Goal: Book appointment/travel/reservation

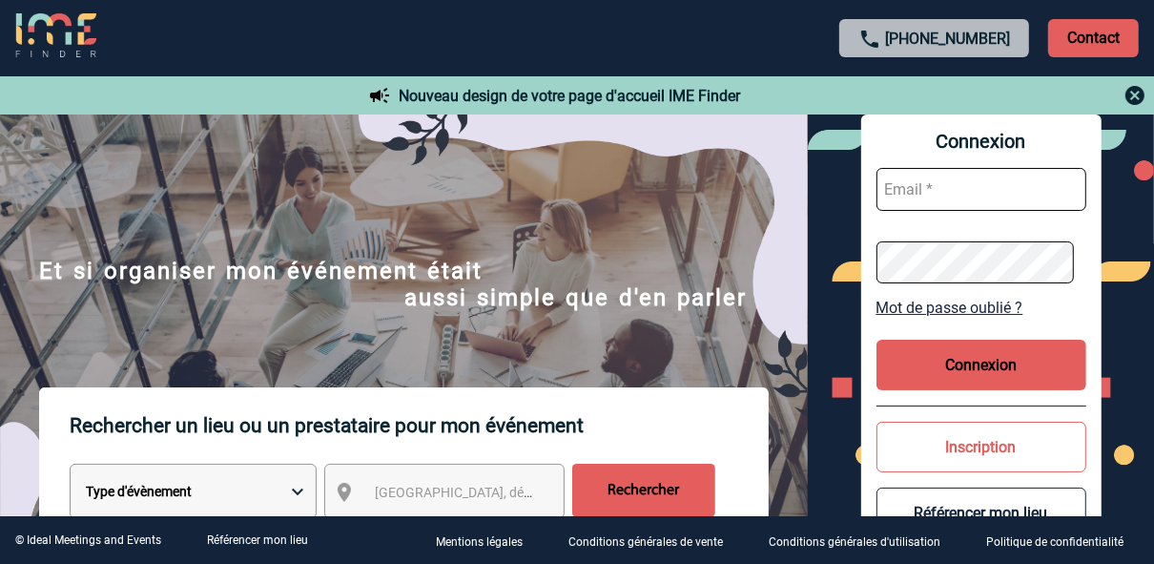
scroll to position [305, 0]
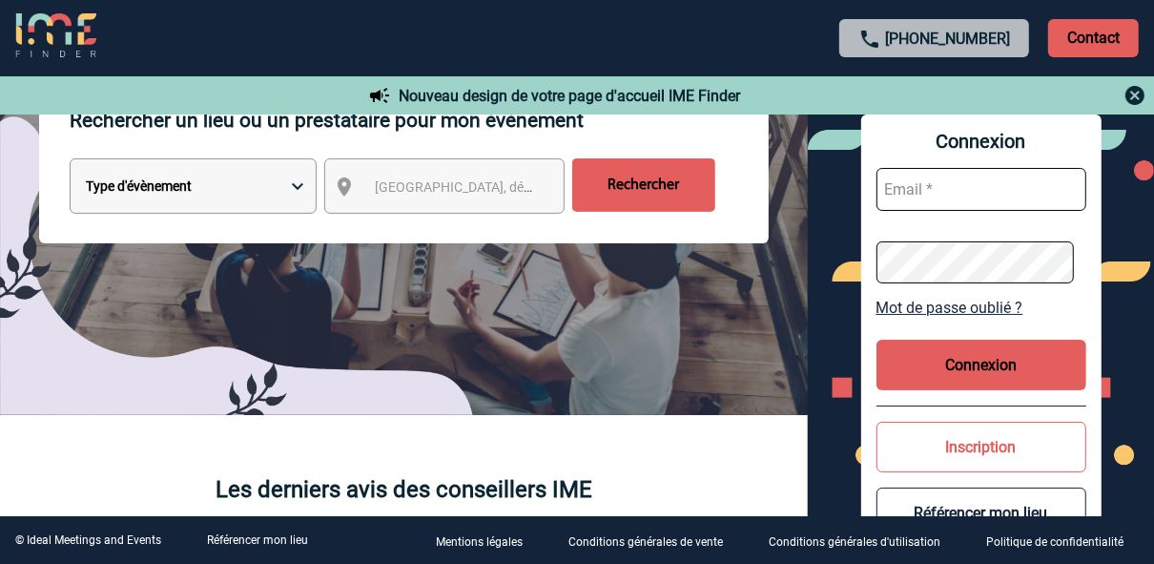
click at [284, 187] on select "Type d'évènement Séminaire avec nuitée Réunion Repas de groupe Team Building & …" at bounding box center [193, 185] width 247 height 55
select select "8"
click at [70, 160] on select "Type d'évènement Séminaire avec nuitée Réunion Repas de groupe Team Building & …" at bounding box center [193, 185] width 247 height 55
click at [409, 198] on span "[GEOGRAPHIC_DATA], département, région..." at bounding box center [462, 187] width 190 height 27
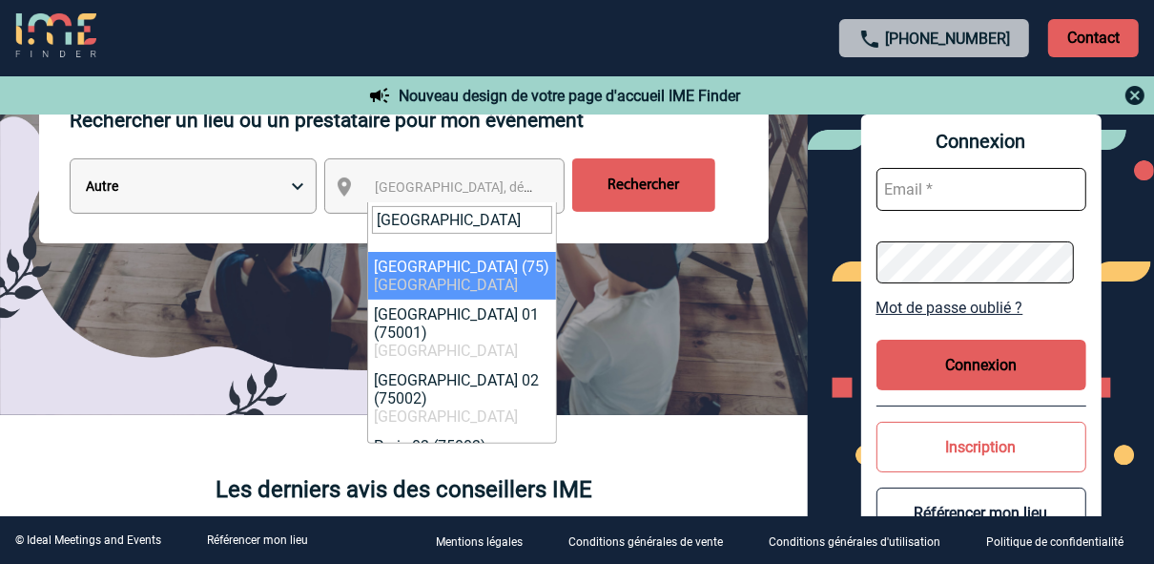
type input "[GEOGRAPHIC_DATA]"
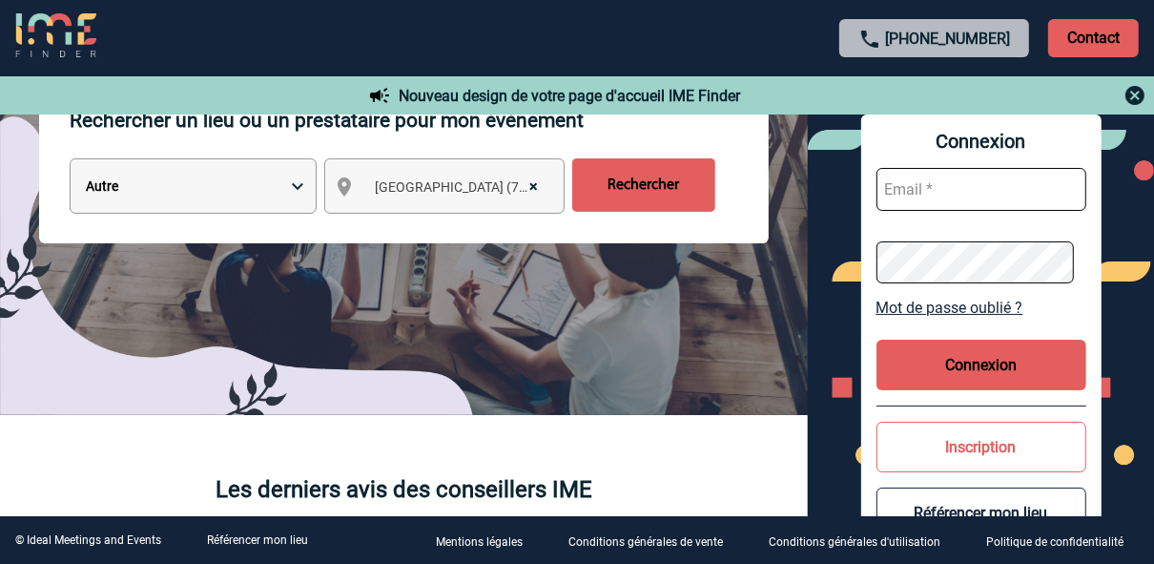
click at [459, 184] on span "× [GEOGRAPHIC_DATA] (75)" at bounding box center [462, 187] width 190 height 27
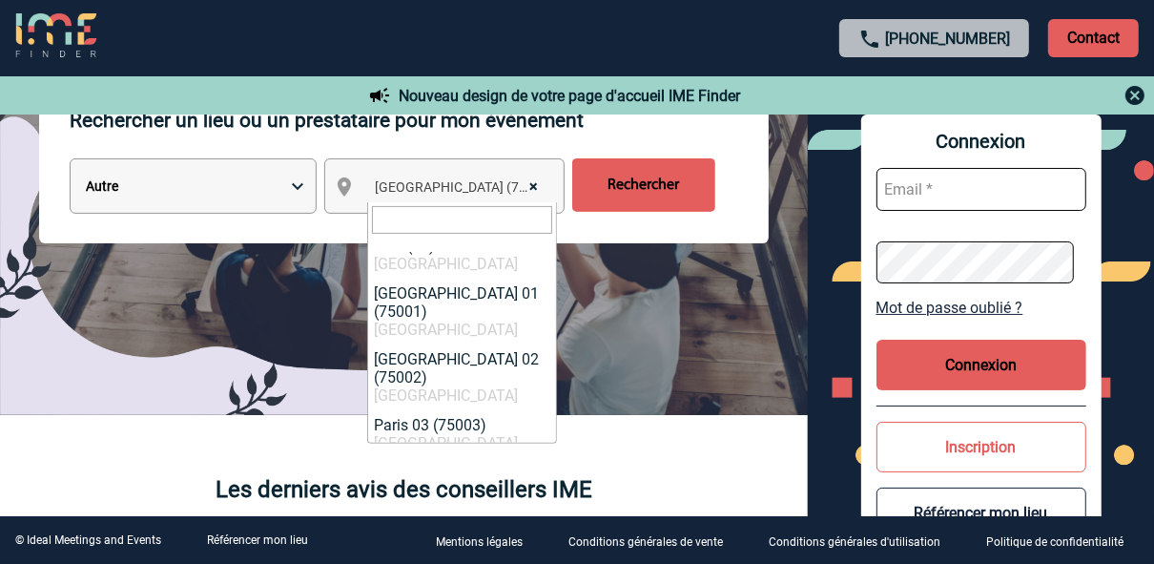
scroll to position [229, 0]
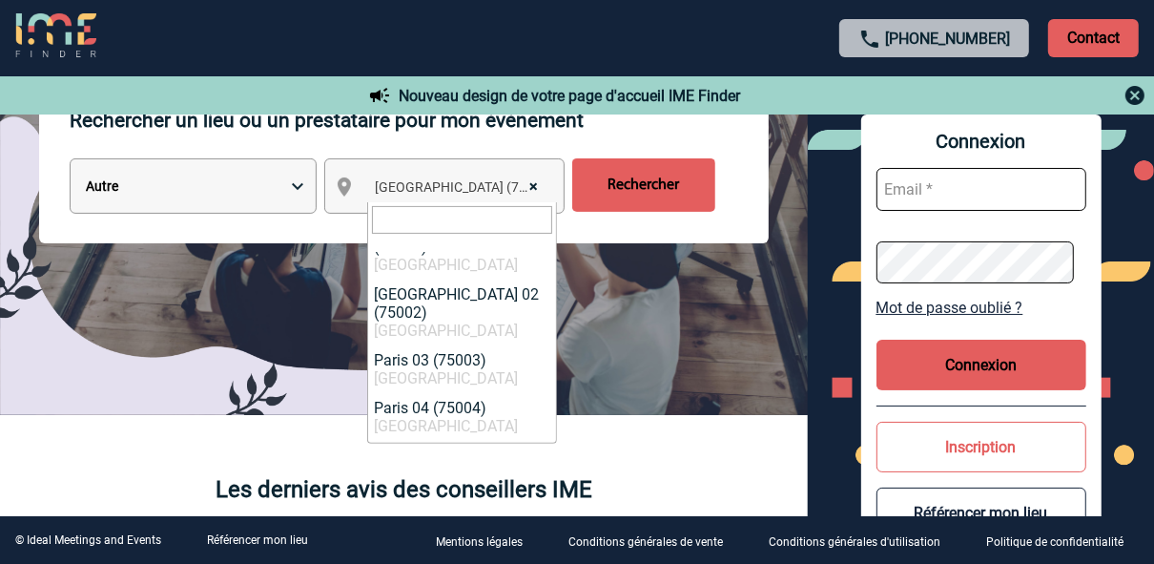
select select "9"
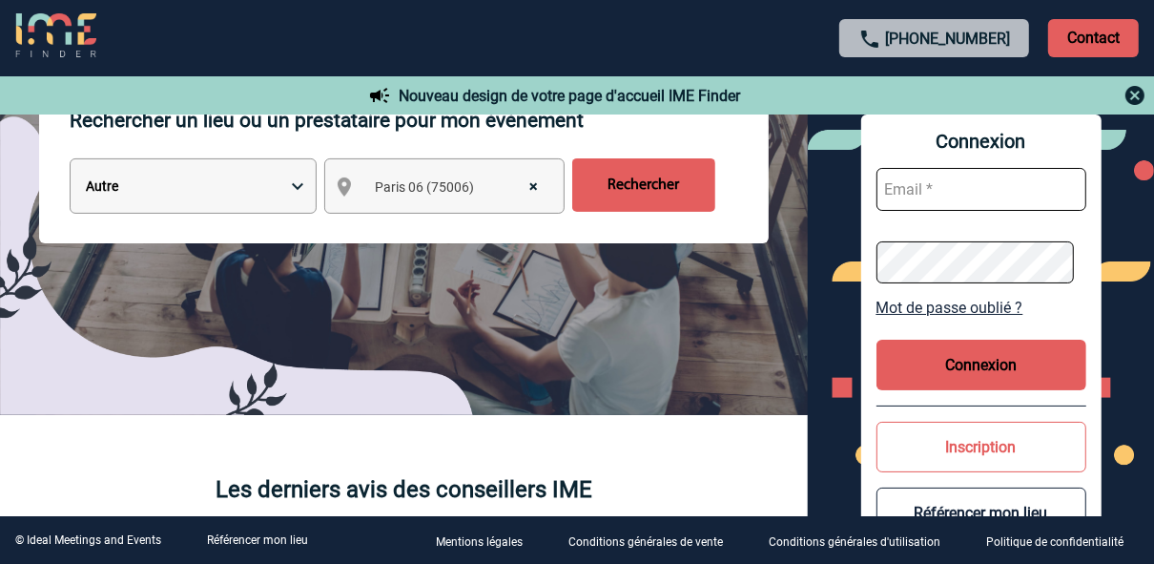
click at [626, 187] on input "Rechercher" at bounding box center [643, 184] width 143 height 53
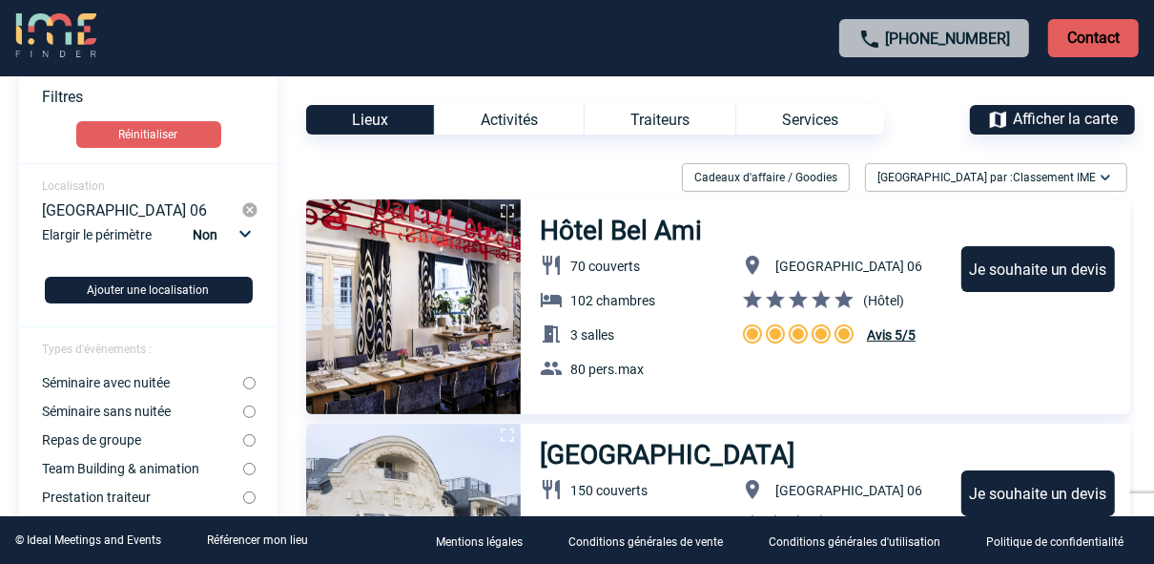
scroll to position [153, 0]
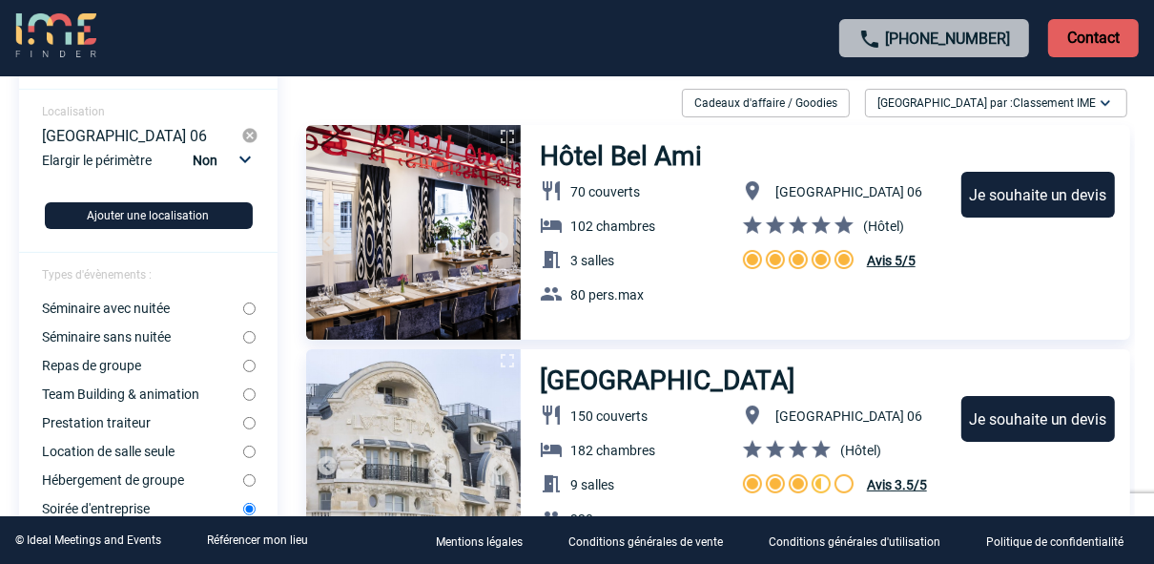
click at [166, 219] on button "Ajouter une localisation" at bounding box center [149, 215] width 208 height 27
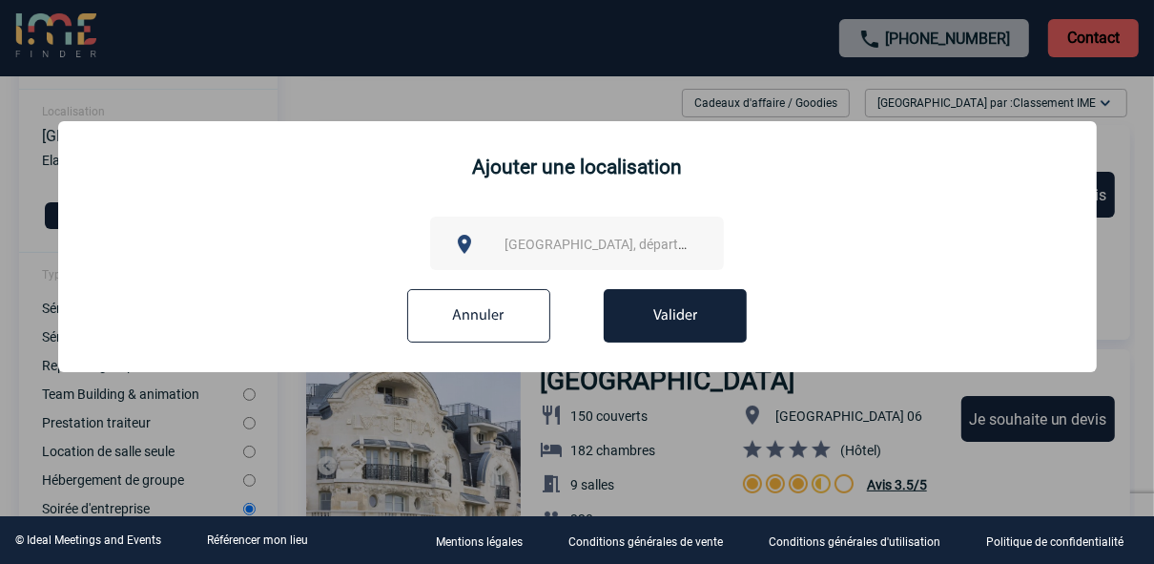
click at [449, 305] on input "Annuler" at bounding box center [478, 315] width 143 height 53
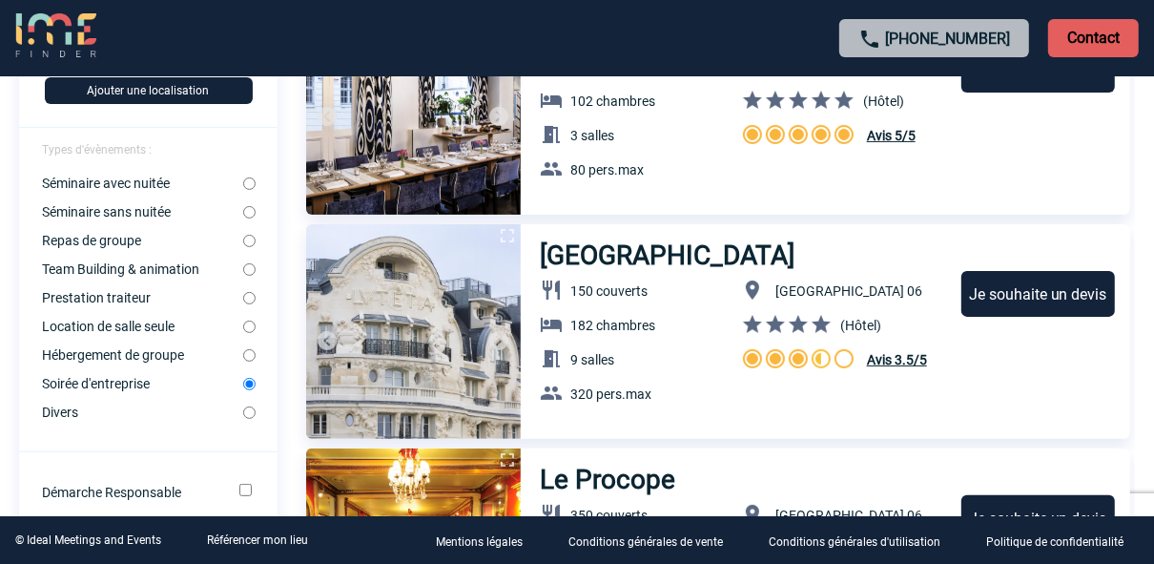
scroll to position [305, 0]
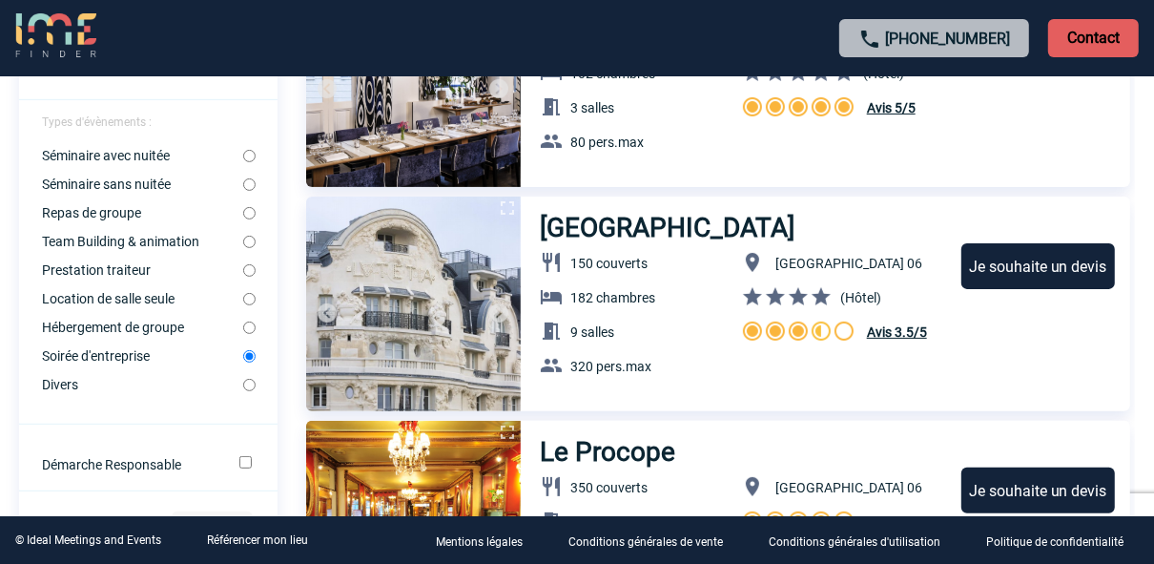
click at [245, 184] on input "Séminaire sans nuitée" at bounding box center [249, 184] width 12 height 12
radio input "true"
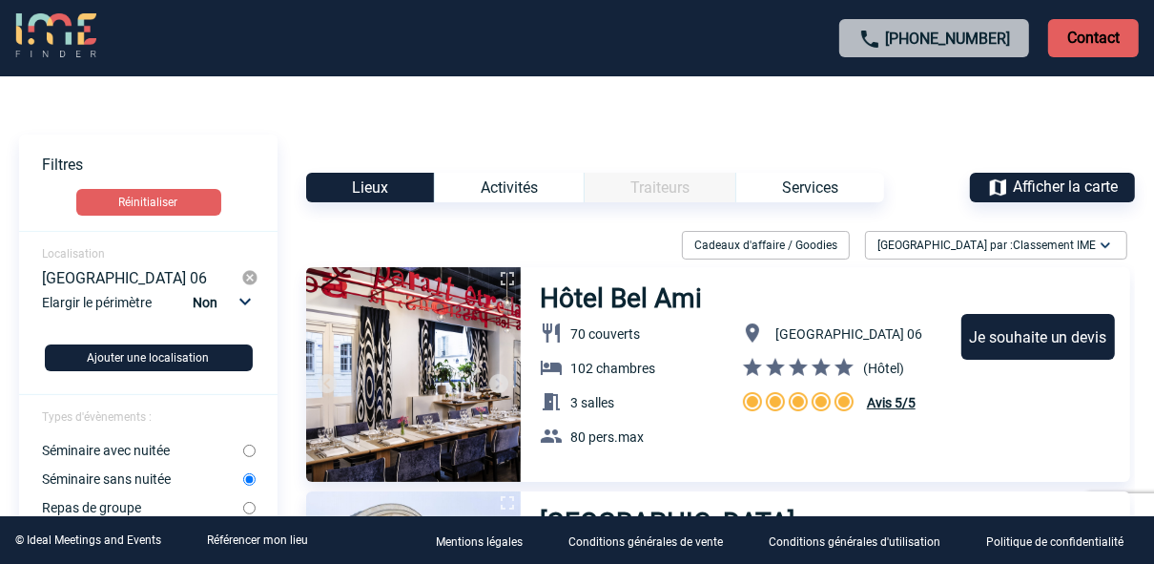
scroll to position [0, 0]
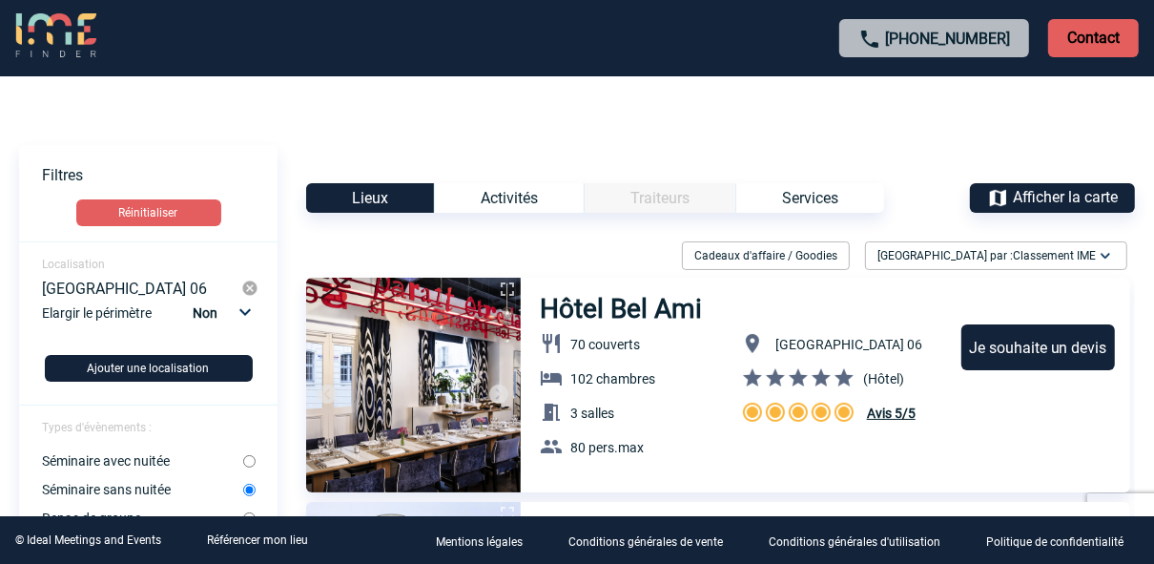
click at [1023, 193] on span "Afficher la carte" at bounding box center [1065, 197] width 105 height 18
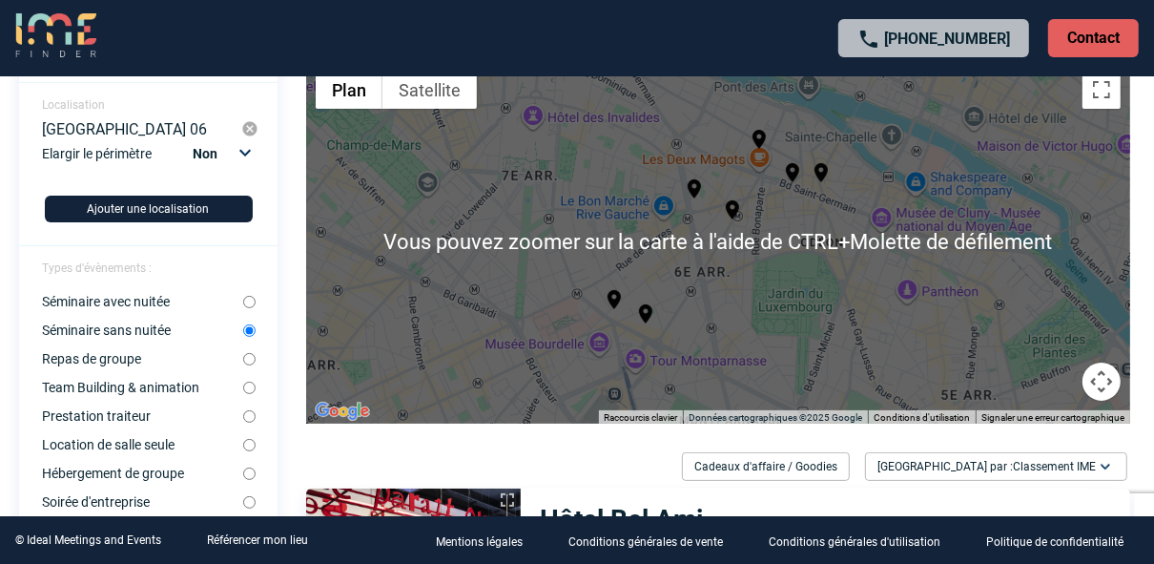
scroll to position [153, 0]
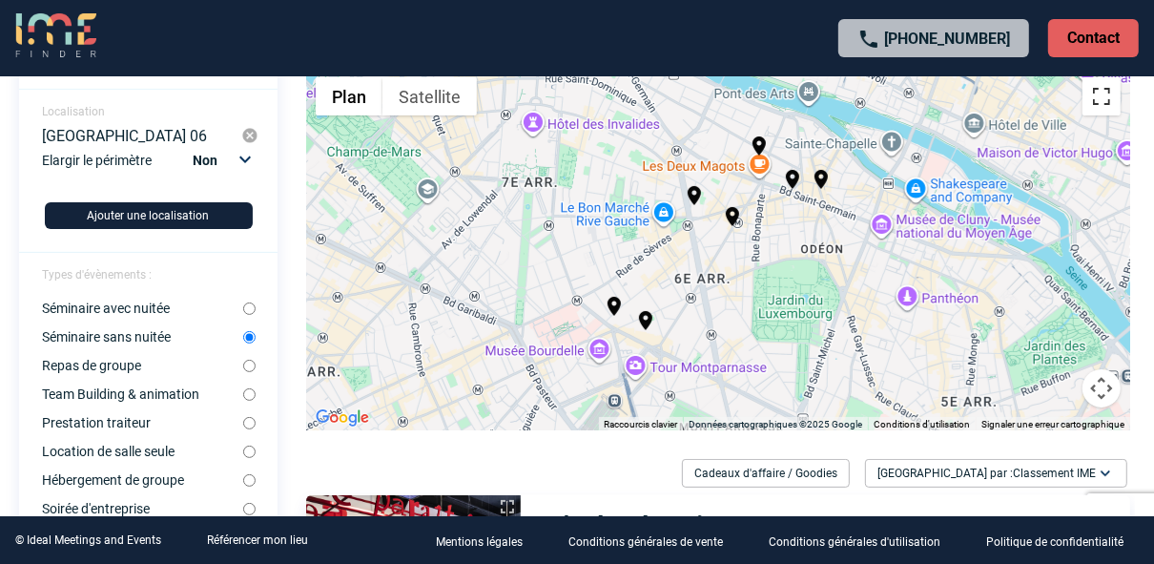
click at [1095, 107] on button "Passer en plein écran" at bounding box center [1102, 96] width 38 height 38
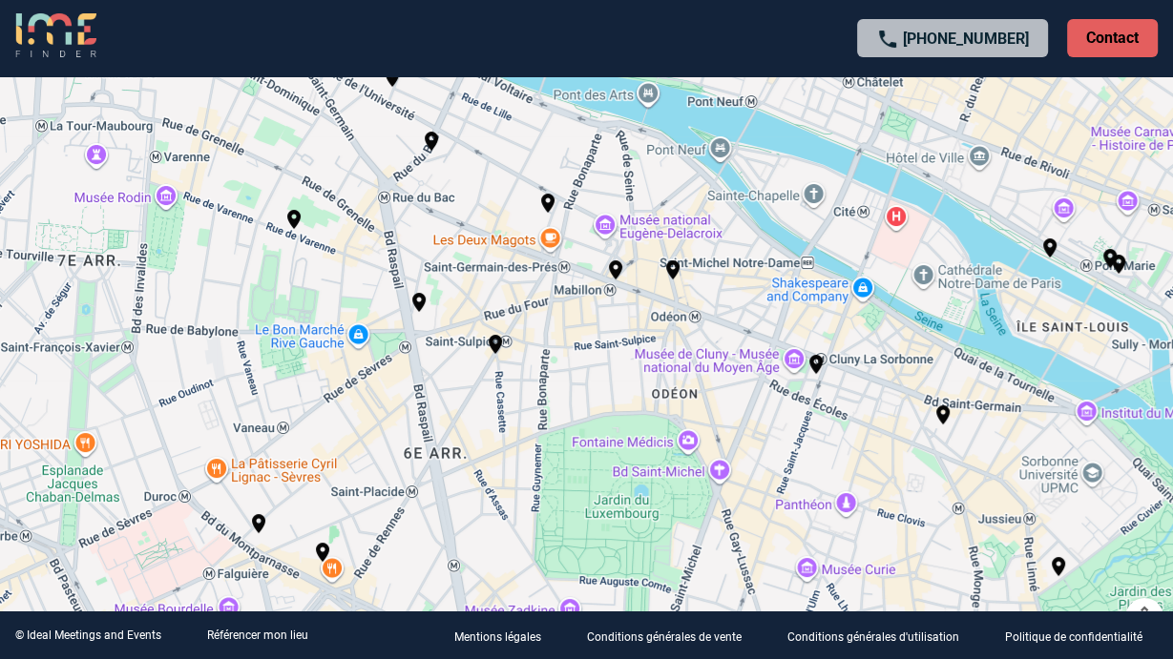
drag, startPoint x: 627, startPoint y: 276, endPoint x: 617, endPoint y: 363, distance: 88.3
click at [617, 363] on div "Pour activer le glissement avec le clavier, appuyez sur Alt+Entrée. Une fois ce…" at bounding box center [586, 329] width 1173 height 659
click at [675, 266] on img "Le Procope" at bounding box center [672, 270] width 23 height 23
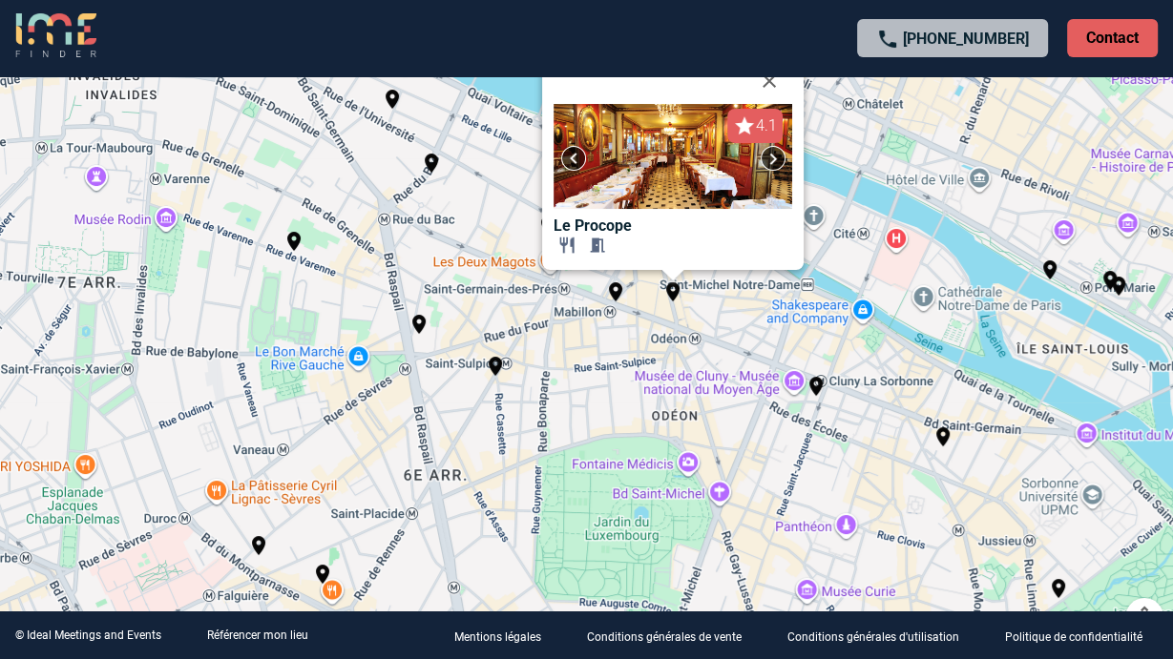
click at [657, 367] on div "Pour activer le glissement avec le clavier, appuyez sur Alt+Entrée. Une fois ce…" at bounding box center [586, 329] width 1173 height 659
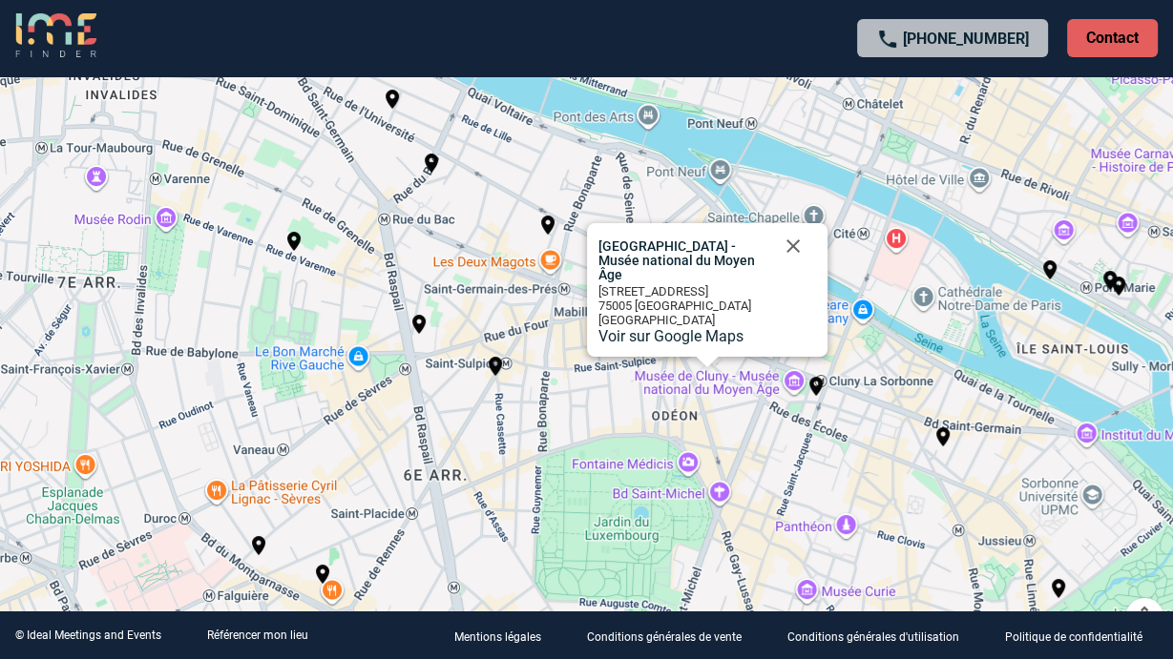
click at [1138, 563] on button "Commandes de la caméra de la carte" at bounding box center [1144, 617] width 38 height 38
click at [1147, 31] on button "Passer en plein écran" at bounding box center [1144, 29] width 38 height 38
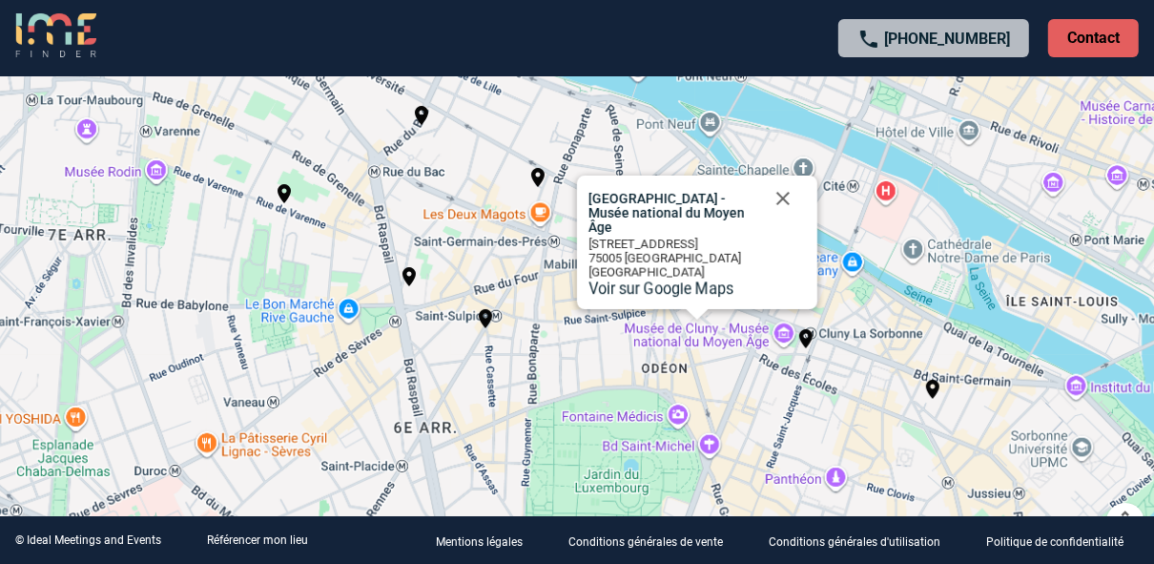
scroll to position [382, 0]
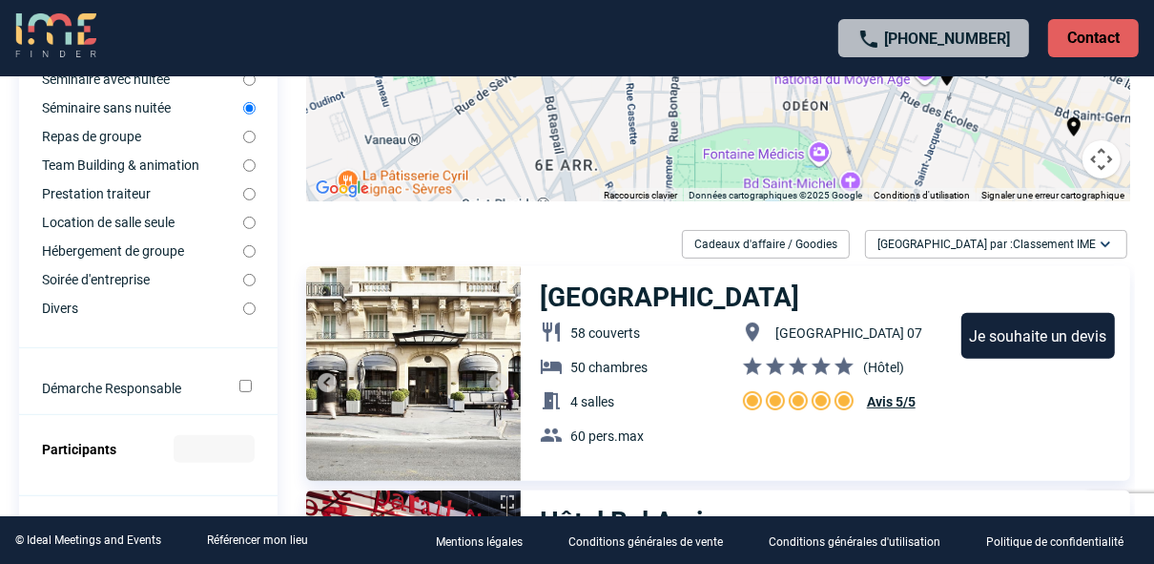
click at [135, 280] on label "Soirée d'entreprise" at bounding box center [142, 279] width 201 height 15
click at [243, 280] on input "Soirée d'entreprise" at bounding box center [249, 280] width 12 height 12
radio input "true"
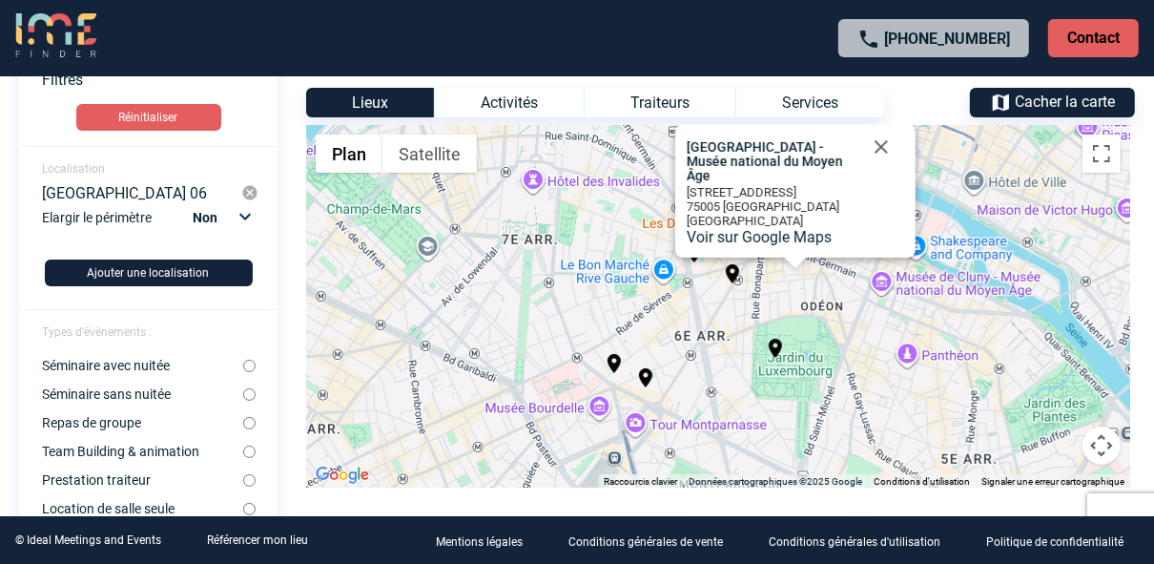
scroll to position [76, 0]
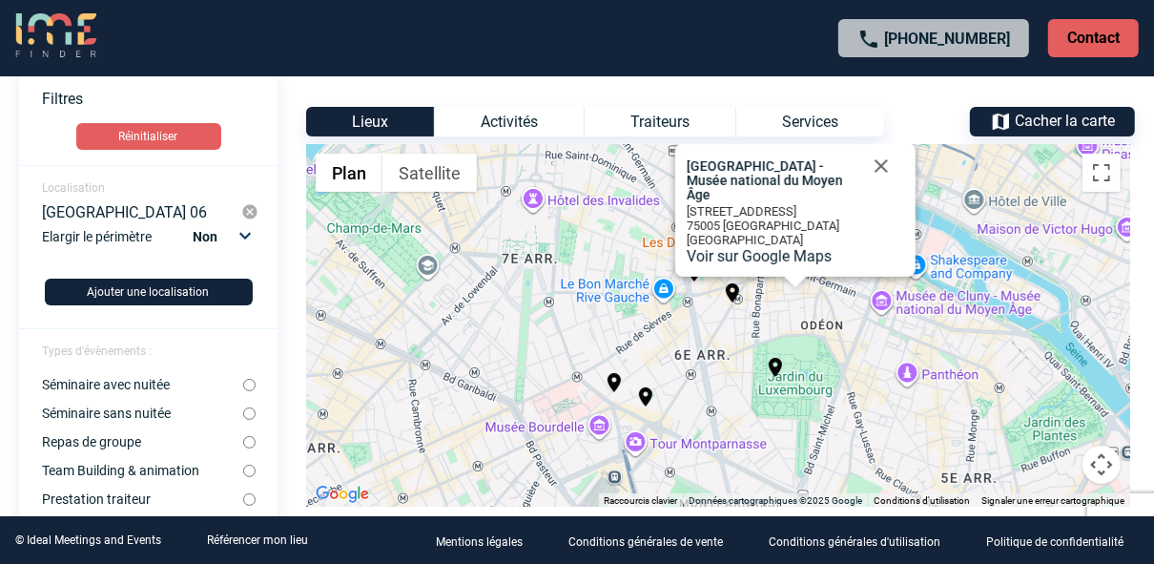
click at [782, 323] on div "Pour activer le glissement avec le clavier, appuyez sur Alt+Entrée. Une fois ce…" at bounding box center [718, 325] width 824 height 363
click at [880, 182] on button "Fermer" at bounding box center [882, 166] width 46 height 46
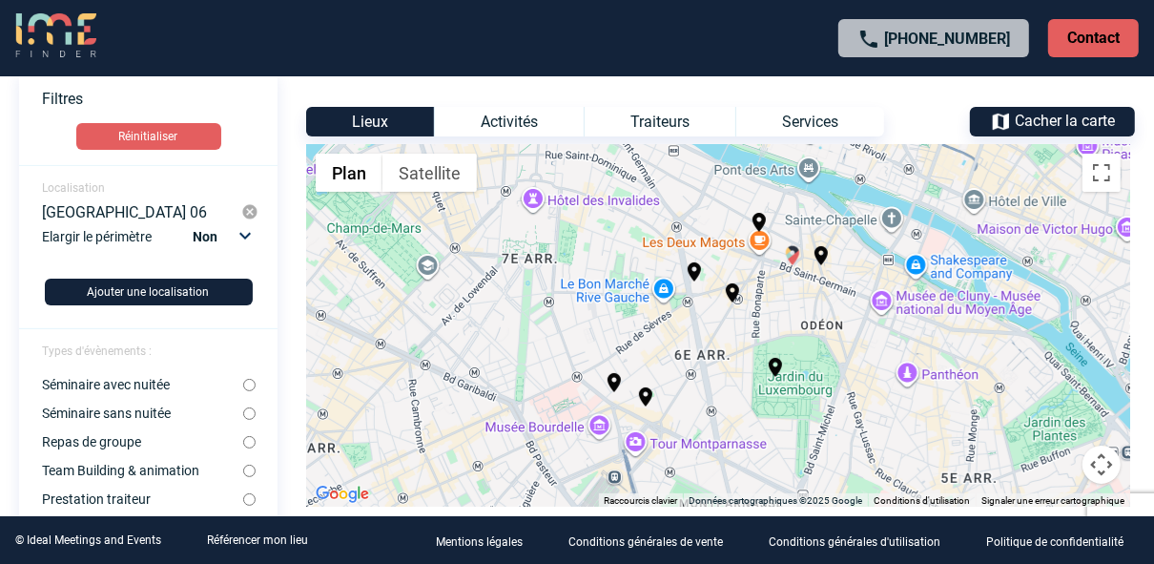
click at [799, 255] on img "La Diva-des-Près" at bounding box center [792, 255] width 23 height 23
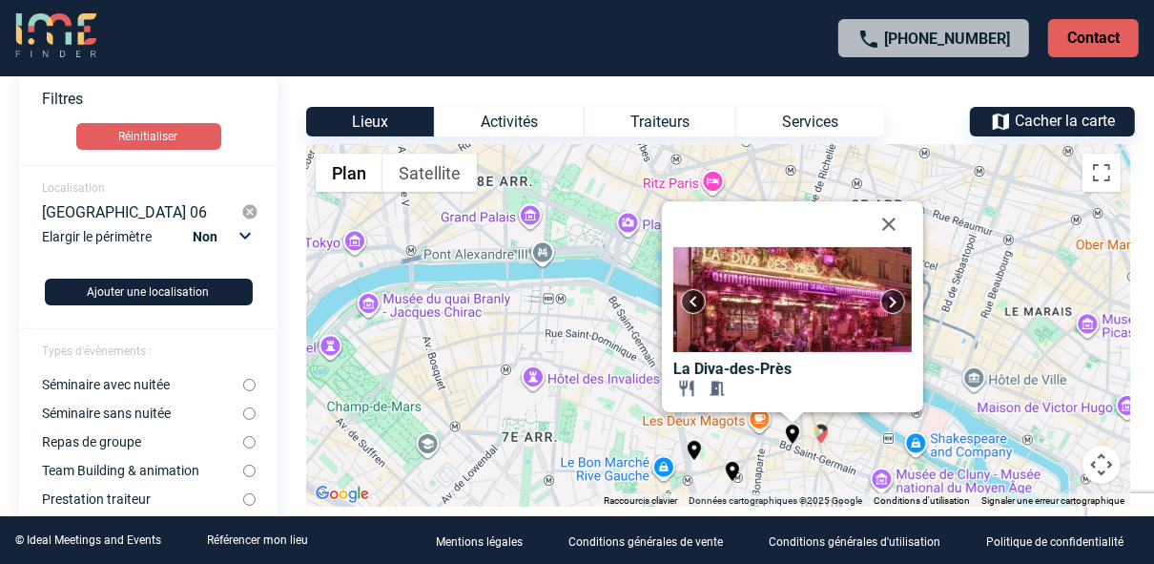
click at [818, 441] on img "Le Procope" at bounding box center [821, 434] width 23 height 23
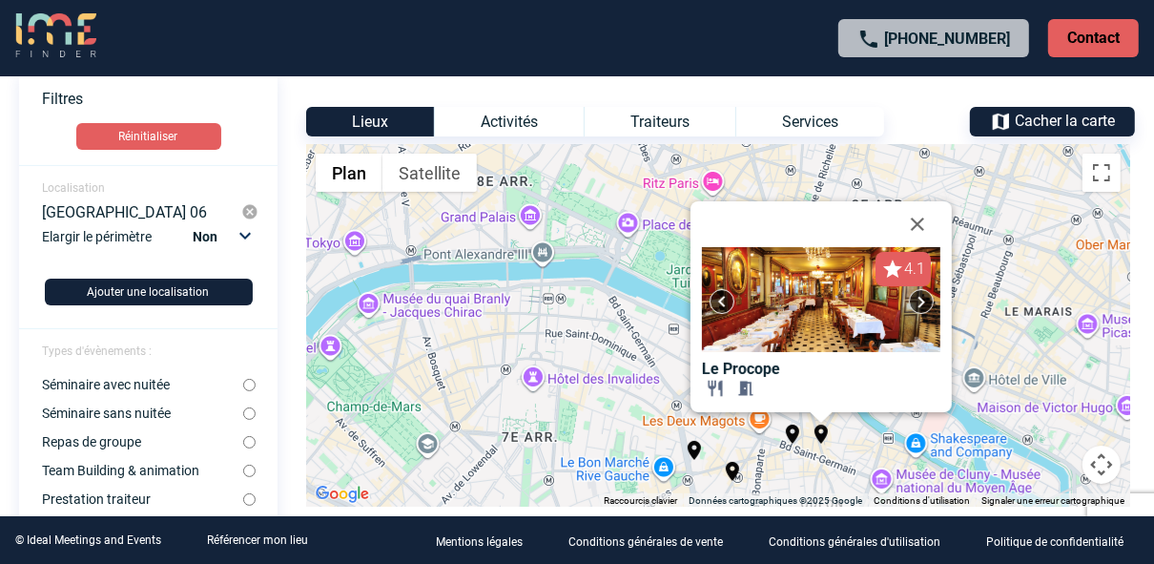
click at [764, 473] on div "Pour activer le glissement avec le clavier, appuyez sur Alt+Entrée. Une fois ce…" at bounding box center [718, 325] width 824 height 363
